Goal: Navigation & Orientation: Find specific page/section

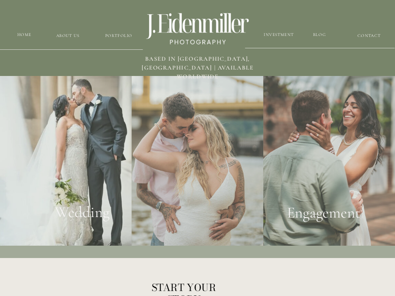
scroll to position [1236, 0]
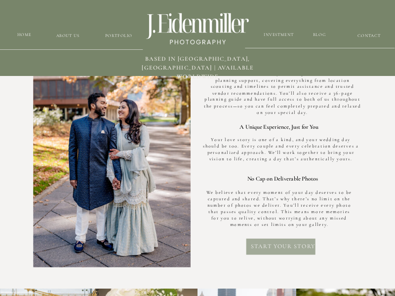
scroll to position [1925, 0]
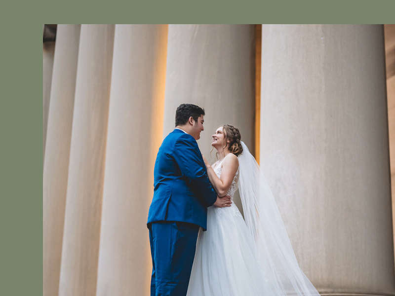
scroll to position [1616, 0]
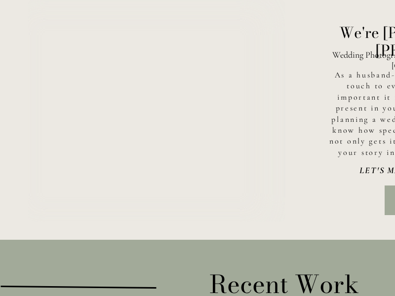
scroll to position [463, 0]
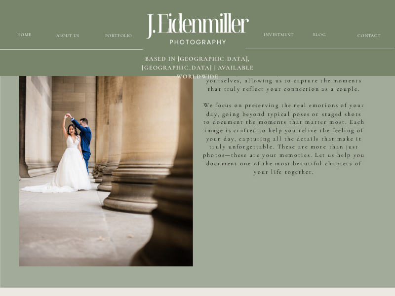
scroll to position [309, 0]
